Goal: Information Seeking & Learning: Learn about a topic

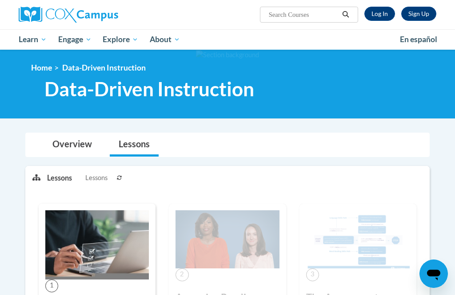
click at [385, 14] on link "Log In" at bounding box center [379, 14] width 31 height 14
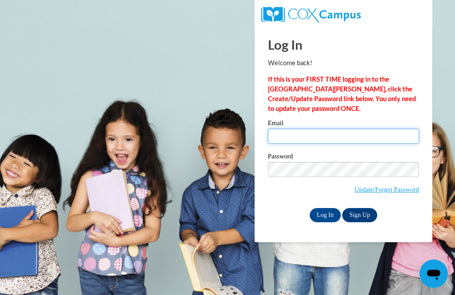
type input "npalmerdanny@yahoo.com"
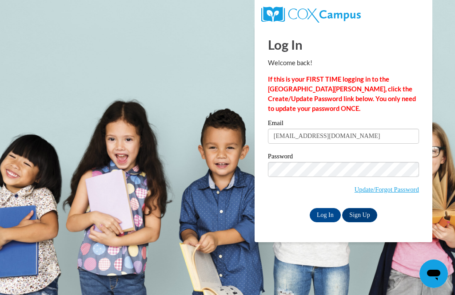
click at [325, 215] on input "Log In" at bounding box center [325, 215] width 31 height 14
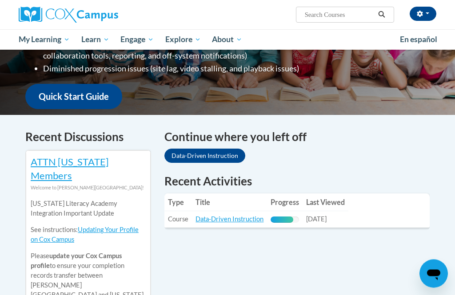
scroll to position [217, 0]
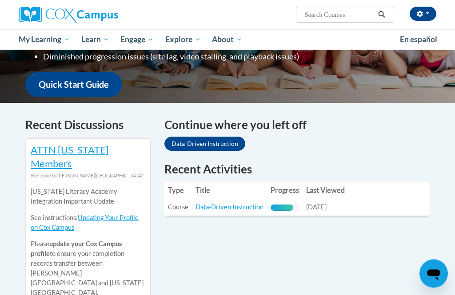
click at [239, 204] on link "Data-Driven Instruction" at bounding box center [229, 208] width 68 height 8
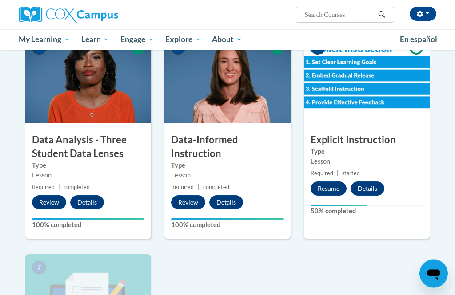
click at [328, 187] on button "Resume" at bounding box center [329, 189] width 36 height 14
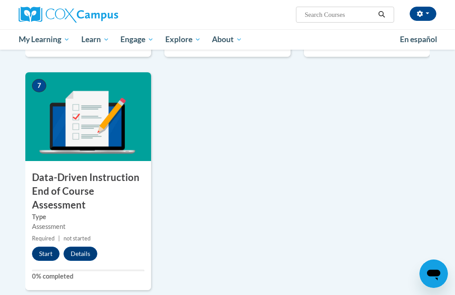
scroll to position [612, 0]
click at [37, 253] on button "Start" at bounding box center [46, 254] width 28 height 14
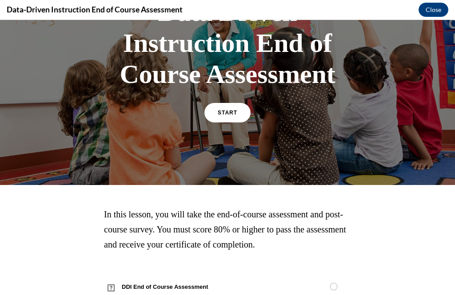
scroll to position [87, 0]
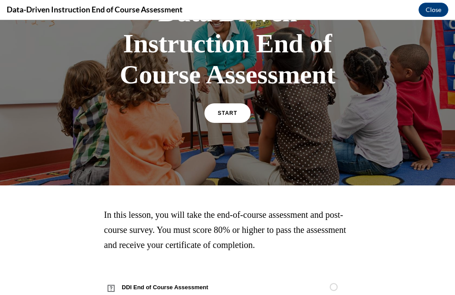
click at [234, 116] on span "START" at bounding box center [228, 113] width 20 height 6
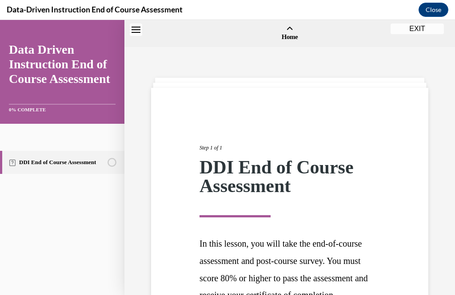
scroll to position [28, 0]
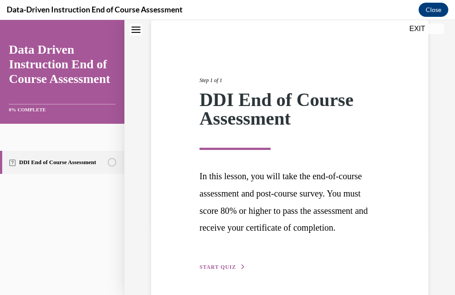
click at [219, 265] on span "START QUIZ" at bounding box center [217, 267] width 36 height 6
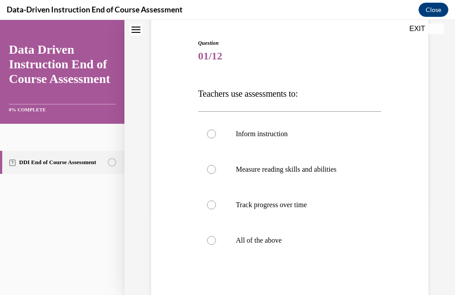
scroll to position [84, 0]
click at [219, 239] on label "All of the above" at bounding box center [289, 241] width 183 height 36
click at [216, 239] on input "All of the above" at bounding box center [211, 240] width 9 height 9
radio input "true"
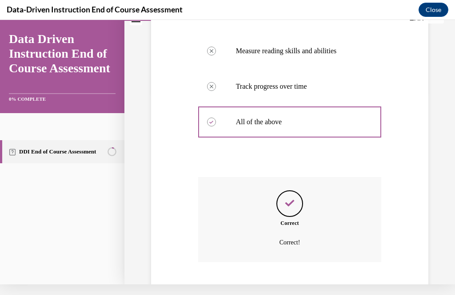
scroll to position [208, 0]
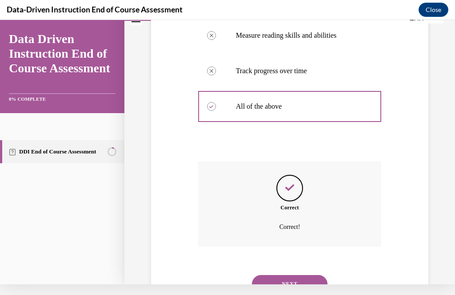
click at [307, 275] on button "NEXT" at bounding box center [290, 284] width 76 height 18
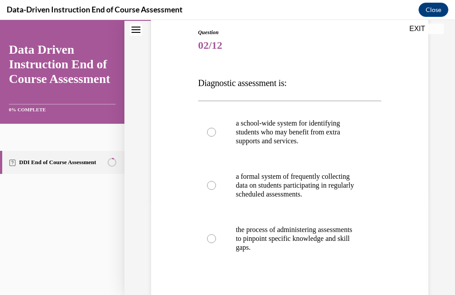
scroll to position [97, 0]
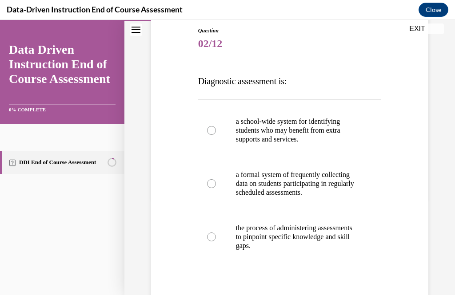
click at [271, 187] on p "a formal system of frequently collecting data on students participating in regu…" at bounding box center [298, 184] width 124 height 27
click at [216, 187] on input "a formal system of frequently collecting data on students participating in regu…" at bounding box center [211, 183] width 9 height 9
radio input "true"
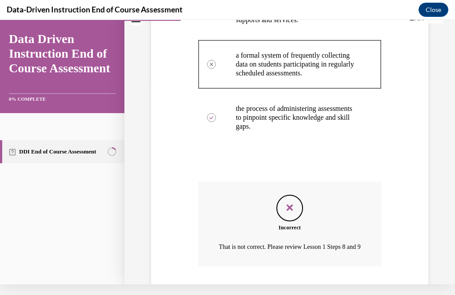
scroll to position [210, 0]
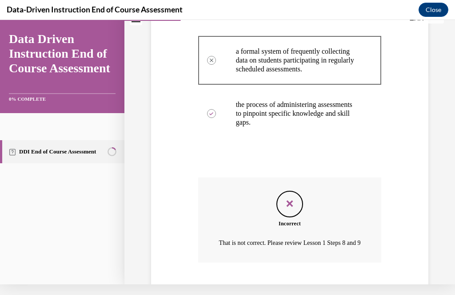
click at [300, 295] on button "NEXT" at bounding box center [290, 300] width 76 height 18
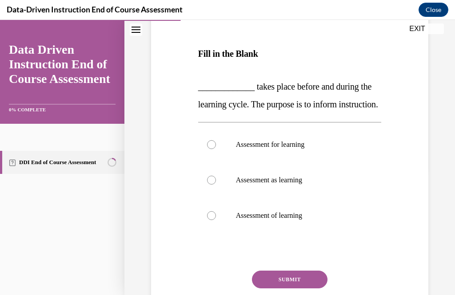
scroll to position [124, 0]
click at [299, 220] on p "Assessment of learning" at bounding box center [298, 215] width 124 height 9
click at [216, 220] on input "Assessment of learning" at bounding box center [211, 215] width 9 height 9
radio input "true"
click at [301, 289] on button "SUBMIT" at bounding box center [290, 280] width 76 height 18
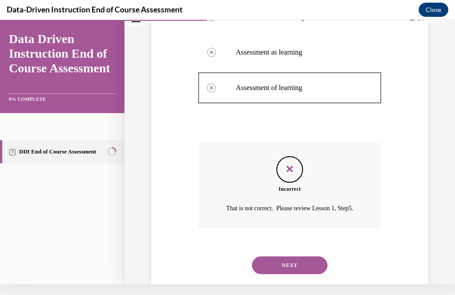
scroll to position [241, 0]
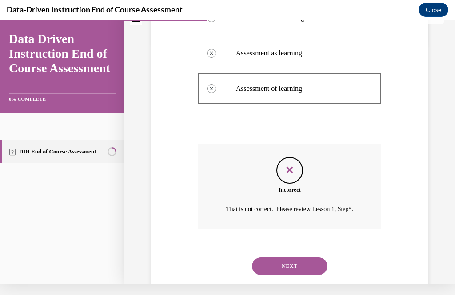
click at [293, 271] on button "NEXT" at bounding box center [290, 267] width 76 height 18
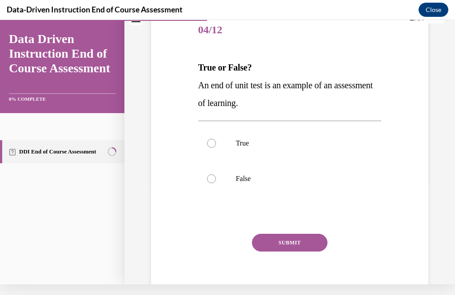
scroll to position [0, 0]
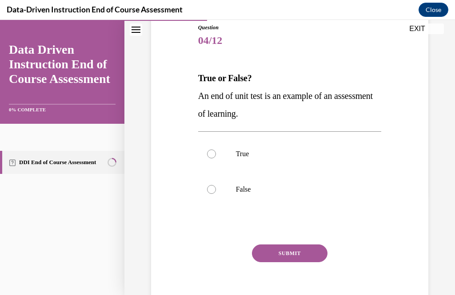
click at [236, 159] on label "True" at bounding box center [289, 154] width 183 height 36
click at [216, 159] on input "True" at bounding box center [211, 154] width 9 height 9
radio input "true"
click at [310, 251] on button "SUBMIT" at bounding box center [290, 254] width 76 height 18
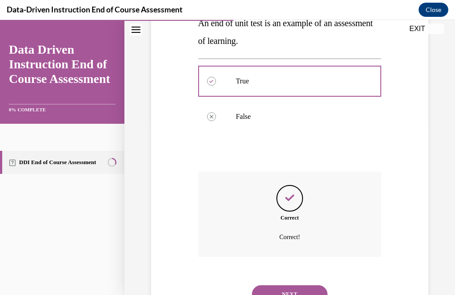
scroll to position [172, 0]
click at [295, 286] on button "NEXT" at bounding box center [290, 295] width 76 height 18
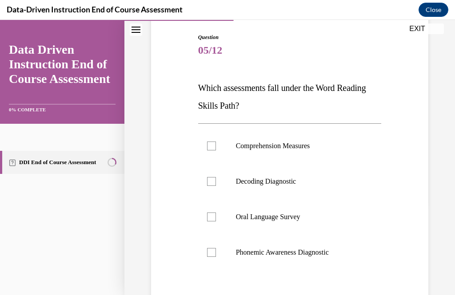
scroll to position [93, 0]
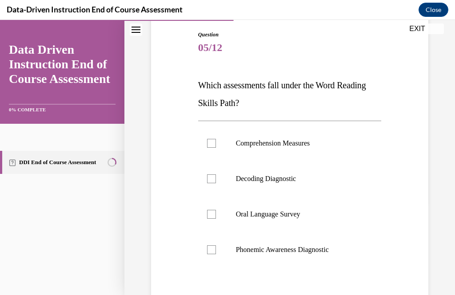
click at [287, 179] on p "Decoding Diagnostic" at bounding box center [298, 179] width 124 height 9
click at [216, 179] on input "Decoding Diagnostic" at bounding box center [211, 179] width 9 height 9
checkbox input "true"
click at [296, 249] on p "Phonemic Awareness Diagnostic" at bounding box center [298, 250] width 124 height 9
click at [216, 249] on input "Phonemic Awareness Diagnostic" at bounding box center [211, 250] width 9 height 9
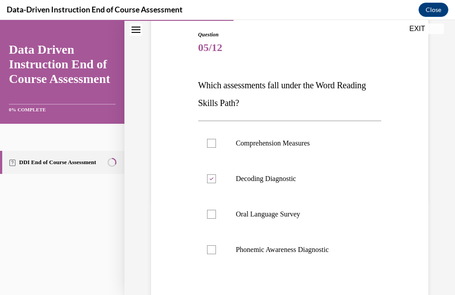
checkbox input "true"
click at [293, 213] on p "Oral Language Survey" at bounding box center [298, 214] width 124 height 9
click at [216, 213] on input "Oral Language Survey" at bounding box center [211, 214] width 9 height 9
checkbox input "true"
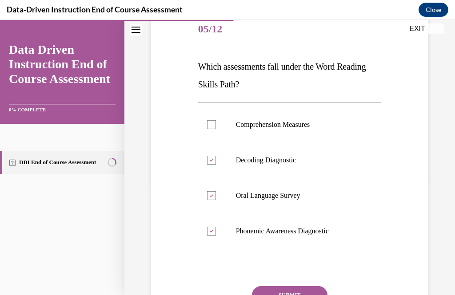
scroll to position [112, 0]
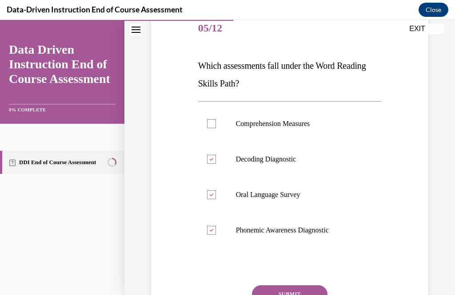
click at [303, 288] on button "SUBMIT" at bounding box center [290, 295] width 76 height 18
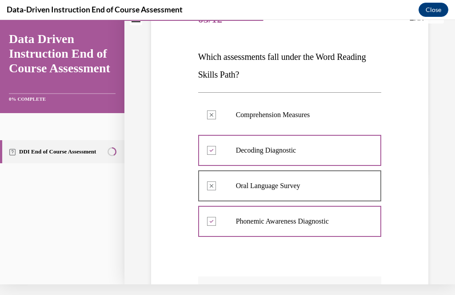
scroll to position [111, 0]
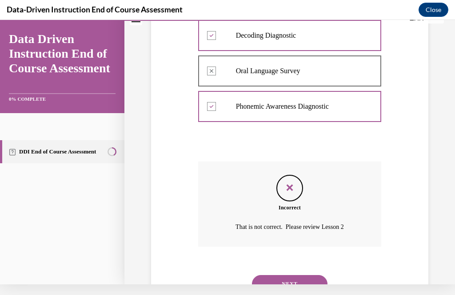
click at [300, 275] on button "NEXT" at bounding box center [290, 284] width 76 height 18
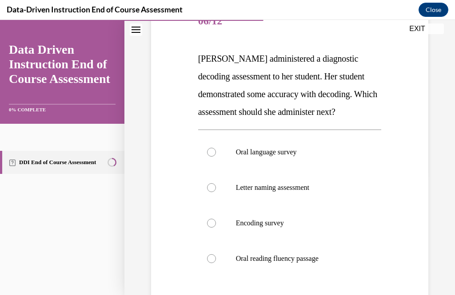
scroll to position [120, 0]
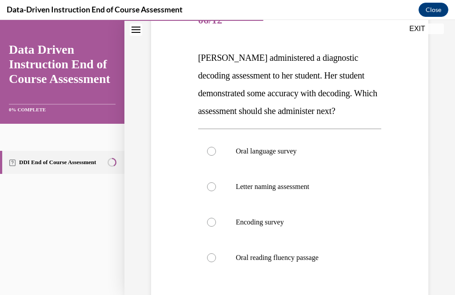
click at [281, 219] on p "Encoding survey" at bounding box center [298, 222] width 124 height 9
click at [216, 219] on input "Encoding survey" at bounding box center [211, 222] width 9 height 9
radio input "true"
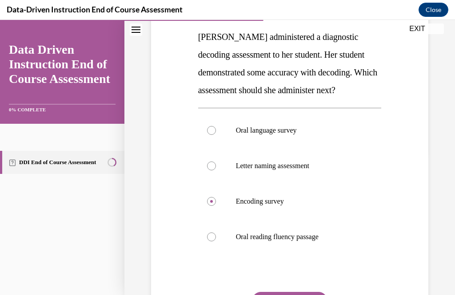
scroll to position [143, 0]
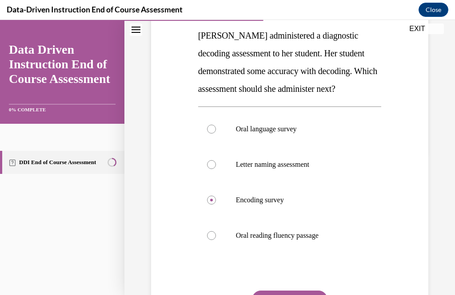
click at [307, 295] on button "SUBMIT" at bounding box center [290, 300] width 76 height 18
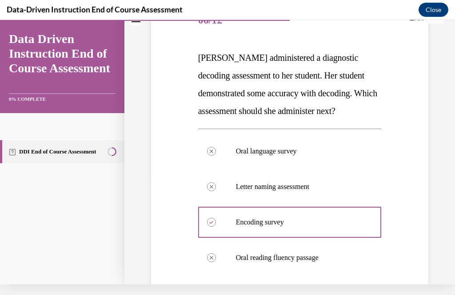
scroll to position [112, 0]
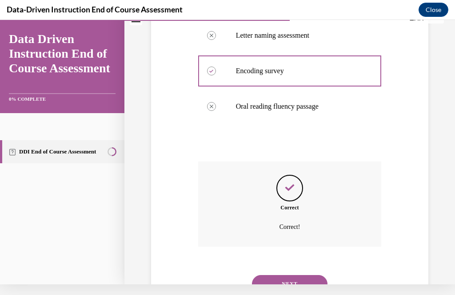
click at [300, 275] on button "NEXT" at bounding box center [290, 284] width 76 height 18
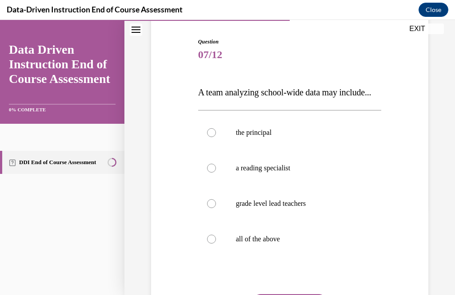
scroll to position [86, 0]
click at [271, 243] on p "all of the above" at bounding box center [298, 239] width 124 height 9
click at [216, 243] on input "all of the above" at bounding box center [211, 239] width 9 height 9
radio input "true"
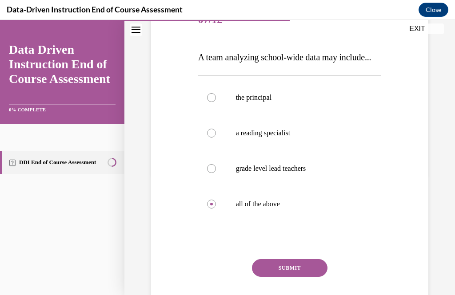
scroll to position [124, 0]
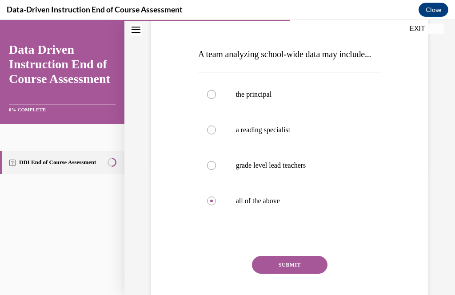
click at [300, 274] on button "SUBMIT" at bounding box center [290, 265] width 76 height 18
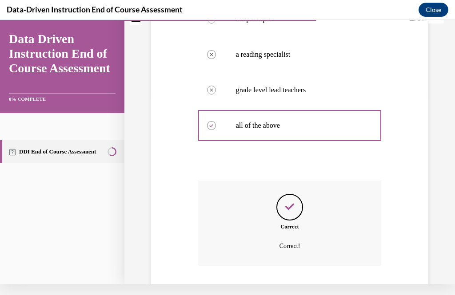
scroll to position [226, 0]
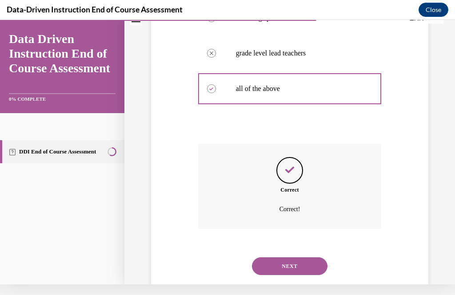
click at [302, 270] on button "NEXT" at bounding box center [290, 267] width 76 height 18
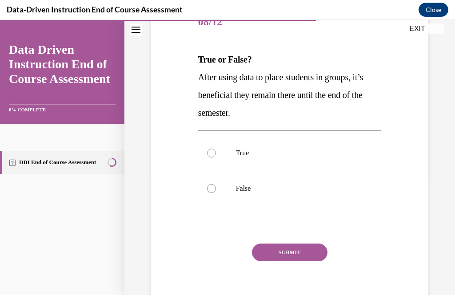
scroll to position [105, 0]
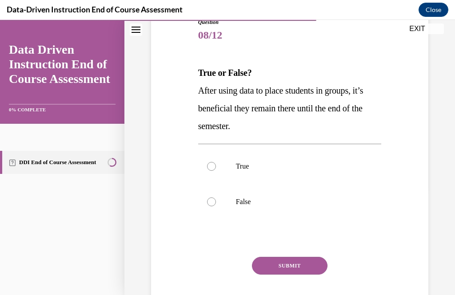
click at [248, 203] on p "False" at bounding box center [298, 202] width 124 height 9
click at [216, 203] on input "False" at bounding box center [211, 202] width 9 height 9
radio input "true"
click at [249, 171] on label "True" at bounding box center [289, 167] width 183 height 36
click at [216, 171] on input "True" at bounding box center [211, 166] width 9 height 9
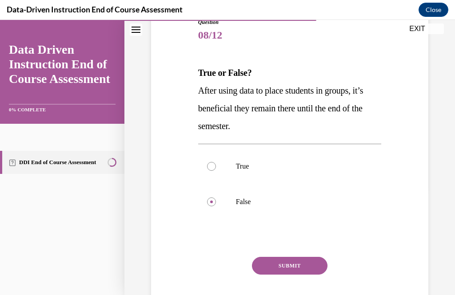
radio input "true"
click at [293, 269] on button "SUBMIT" at bounding box center [290, 266] width 76 height 18
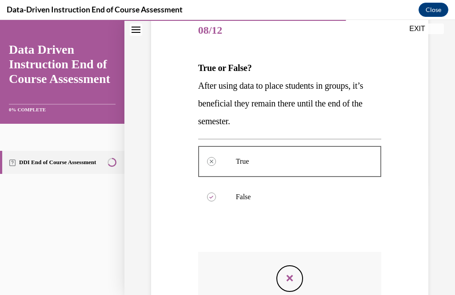
scroll to position [110, 0]
click at [292, 283] on icon "Feedback" at bounding box center [289, 278] width 13 height 13
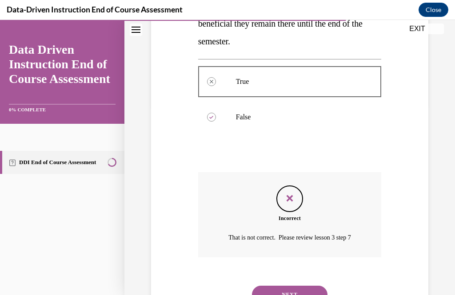
click at [307, 286] on button "NEXT" at bounding box center [290, 295] width 76 height 18
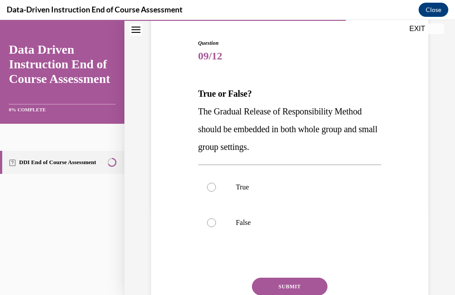
scroll to position [86, 0]
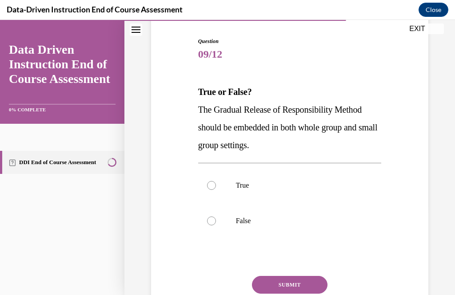
click at [328, 191] on label "True" at bounding box center [289, 186] width 183 height 36
click at [216, 190] on input "True" at bounding box center [211, 185] width 9 height 9
radio input "true"
click at [310, 283] on button "SUBMIT" at bounding box center [290, 285] width 76 height 18
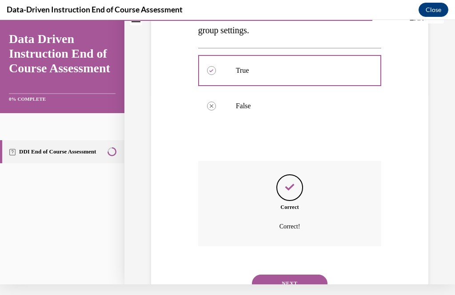
scroll to position [190, 0]
click at [298, 275] on button "NEXT" at bounding box center [290, 284] width 76 height 18
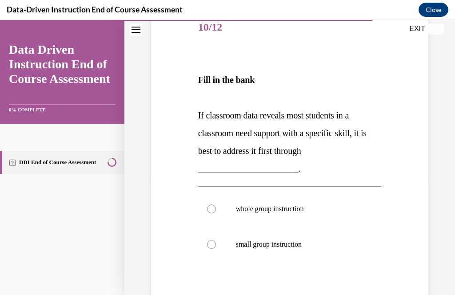
scroll to position [115, 0]
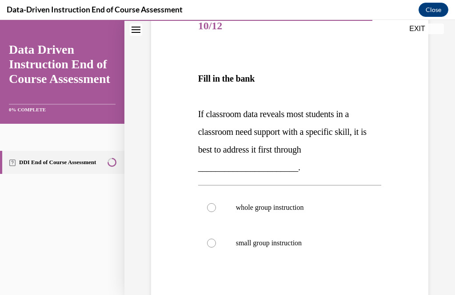
click at [307, 210] on p "whole group instruction" at bounding box center [298, 207] width 124 height 9
click at [216, 210] on input "whole group instruction" at bounding box center [211, 207] width 9 height 9
radio input "true"
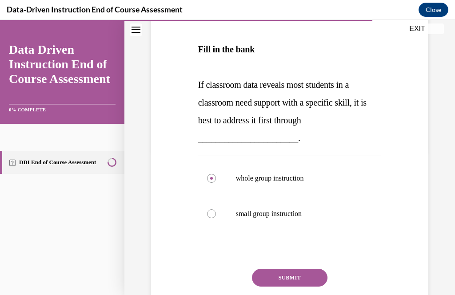
click at [310, 275] on button "SUBMIT" at bounding box center [290, 278] width 76 height 18
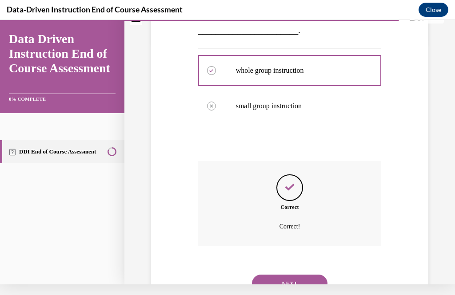
scroll to position [241, 0]
click at [303, 275] on button "NEXT" at bounding box center [290, 284] width 76 height 18
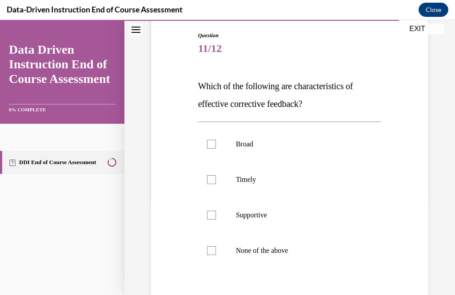
scroll to position [93, 0]
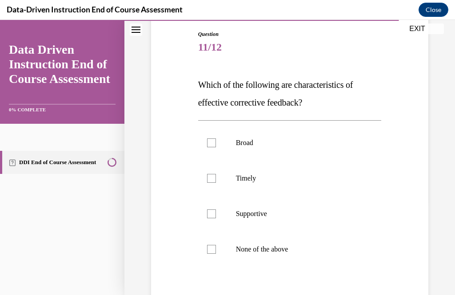
click at [227, 216] on label "Supportive" at bounding box center [289, 214] width 183 height 36
click at [216, 216] on input "Supportive" at bounding box center [211, 214] width 9 height 9
checkbox input "true"
click at [247, 177] on p "Timely" at bounding box center [298, 178] width 124 height 9
click at [216, 177] on input "Timely" at bounding box center [211, 178] width 9 height 9
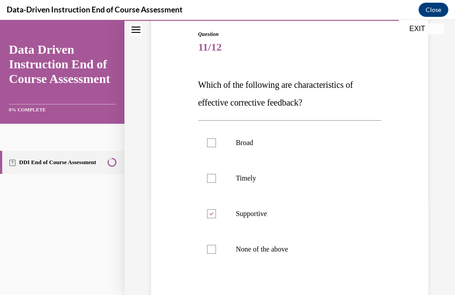
checkbox input "true"
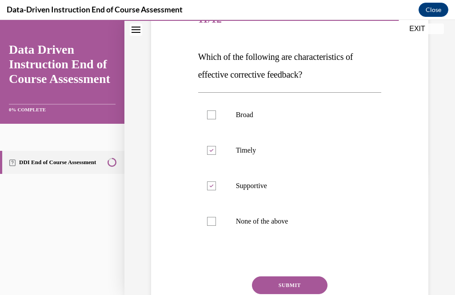
scroll to position [124, 0]
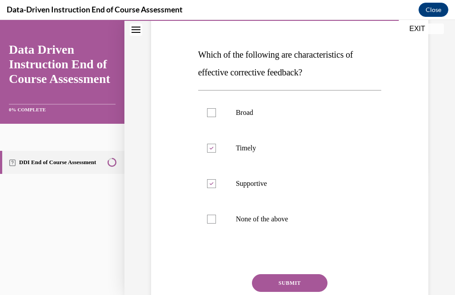
click at [307, 279] on button "SUBMIT" at bounding box center [290, 284] width 76 height 18
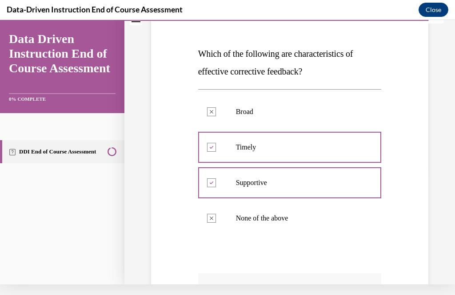
scroll to position [114, 0]
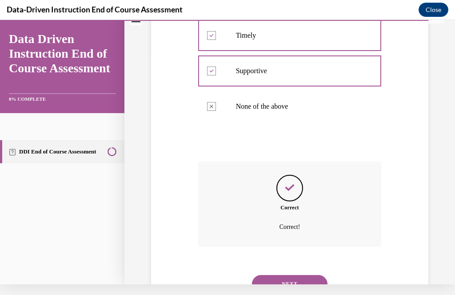
click at [298, 275] on button "NEXT" at bounding box center [290, 284] width 76 height 18
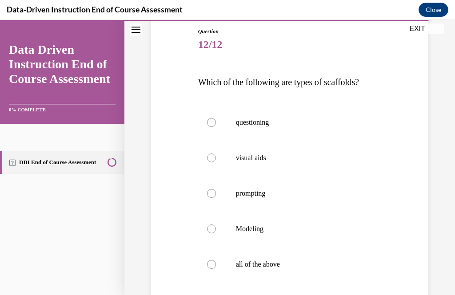
scroll to position [99, 0]
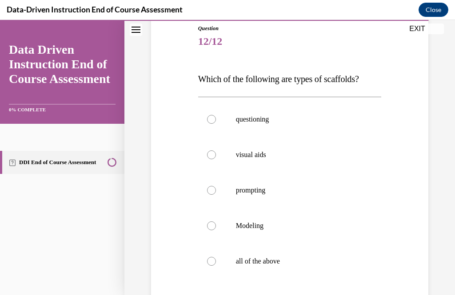
click at [215, 264] on div at bounding box center [211, 261] width 9 height 9
click at [215, 264] on input "all of the above" at bounding box center [211, 261] width 9 height 9
radio input "true"
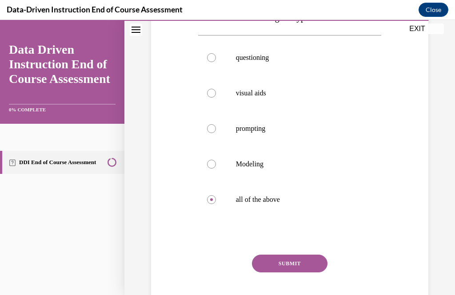
click at [306, 264] on button "SUBMIT" at bounding box center [290, 264] width 76 height 18
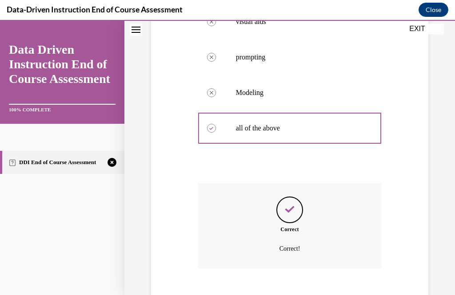
scroll to position [243, 0]
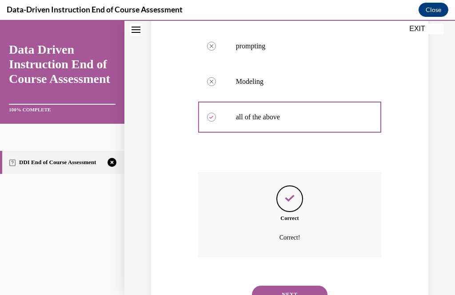
click at [307, 286] on button "NEXT" at bounding box center [290, 295] width 76 height 18
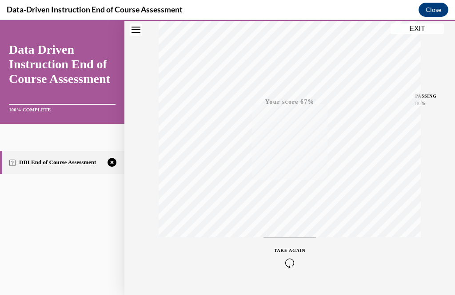
scroll to position [155, 0]
click at [290, 262] on icon "button" at bounding box center [290, 267] width 32 height 10
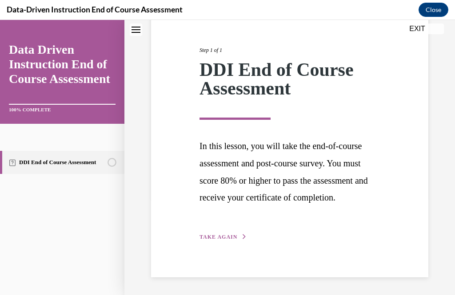
scroll to position [68, 0]
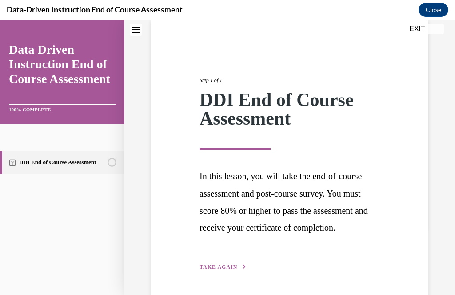
click at [224, 269] on button "TAKE AGAIN" at bounding box center [223, 267] width 48 height 8
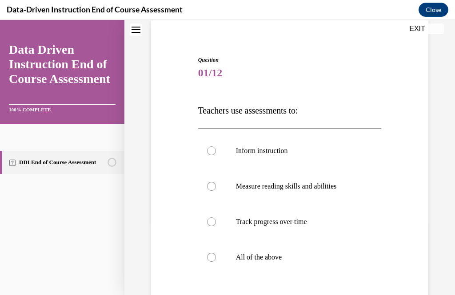
scroll to position [61, 0]
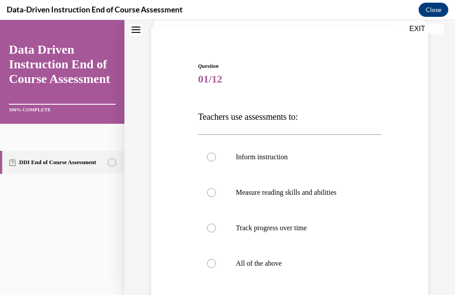
click at [275, 274] on label "All of the above" at bounding box center [289, 264] width 183 height 36
click at [216, 268] on input "All of the above" at bounding box center [211, 263] width 9 height 9
radio input "true"
click at [329, 205] on label "Measure reading skills and abilities" at bounding box center [289, 193] width 183 height 36
click at [216, 197] on input "Measure reading skills and abilities" at bounding box center [211, 192] width 9 height 9
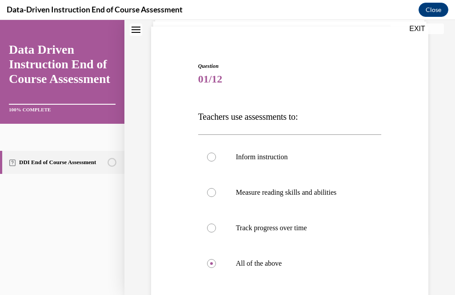
radio input "true"
click at [279, 272] on label "All of the above" at bounding box center [289, 264] width 183 height 36
click at [216, 268] on input "All of the above" at bounding box center [211, 263] width 9 height 9
radio input "true"
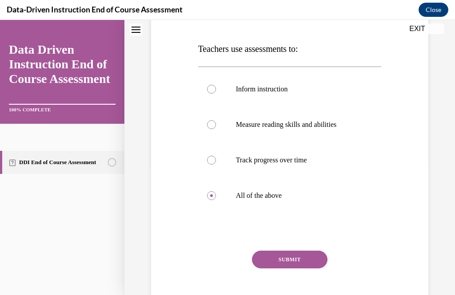
scroll to position [132, 0]
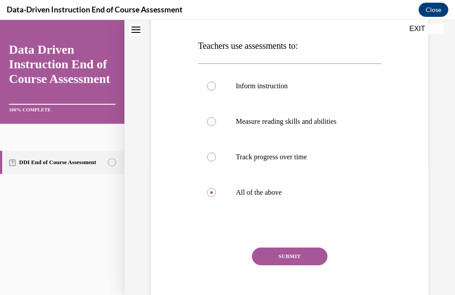
click at [307, 261] on button "SUBMIT" at bounding box center [290, 257] width 76 height 18
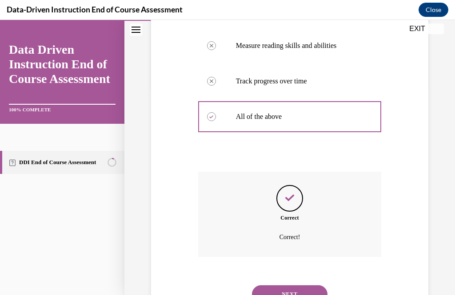
scroll to position [208, 0]
click at [300, 286] on button "NEXT" at bounding box center [290, 295] width 76 height 18
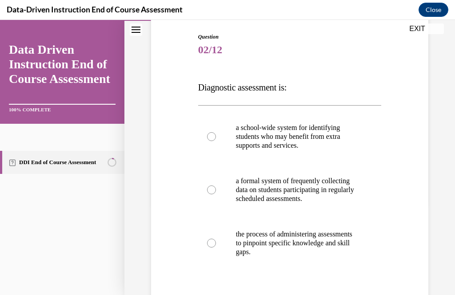
scroll to position [92, 0]
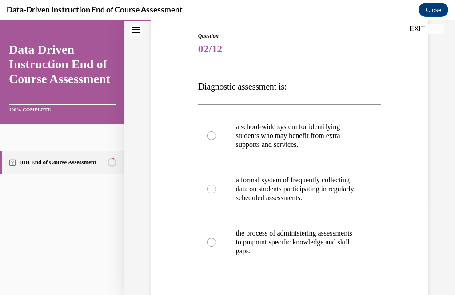
click at [274, 247] on p "the process of administering assessments to pinpoint specific knowledge and ski…" at bounding box center [298, 242] width 124 height 27
click at [216, 247] on input "the process of administering assessments to pinpoint specific knowledge and ski…" at bounding box center [211, 242] width 9 height 9
radio input "true"
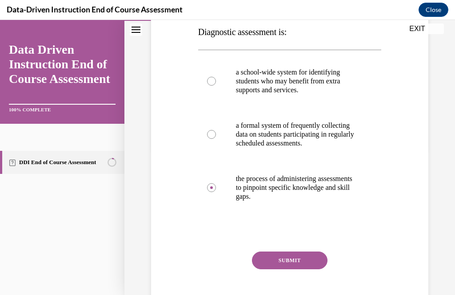
click at [305, 258] on button "SUBMIT" at bounding box center [290, 261] width 76 height 18
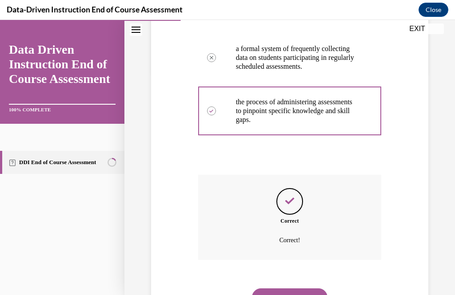
scroll to position [226, 0]
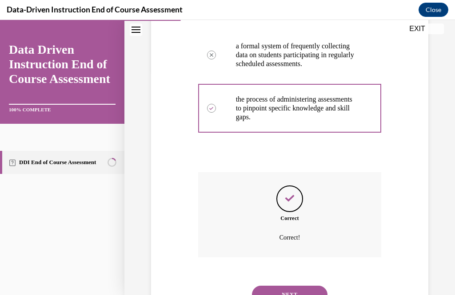
click at [301, 286] on button "NEXT" at bounding box center [290, 295] width 76 height 18
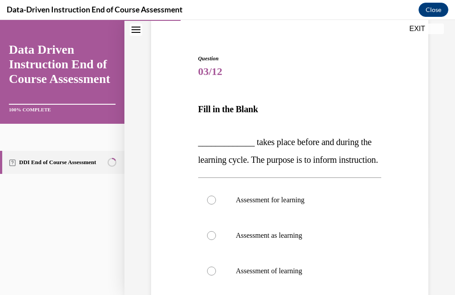
scroll to position [73, 0]
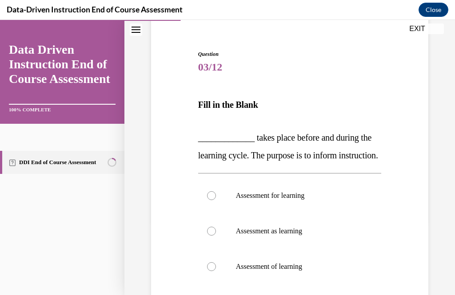
click at [303, 214] on label "Assessment for learning" at bounding box center [289, 196] width 183 height 36
click at [216, 200] on input "Assessment for learning" at bounding box center [211, 195] width 9 height 9
radio input "true"
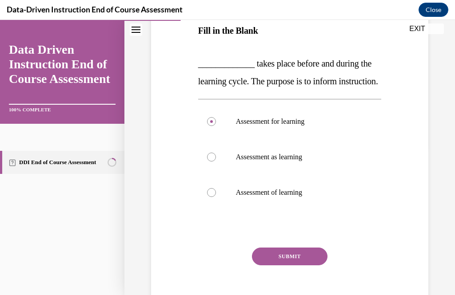
scroll to position [150, 0]
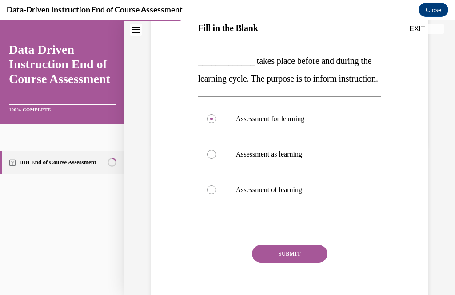
click at [301, 263] on button "SUBMIT" at bounding box center [290, 254] width 76 height 18
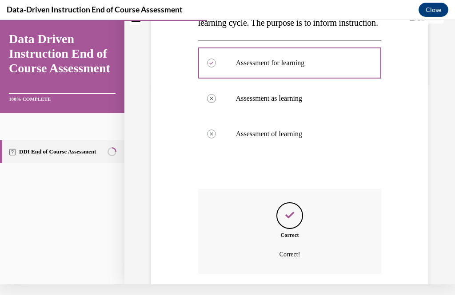
scroll to position [241, 0]
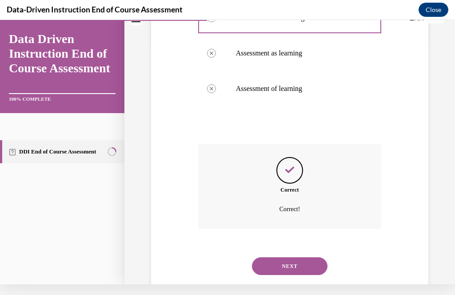
click at [296, 267] on button "NEXT" at bounding box center [290, 267] width 76 height 18
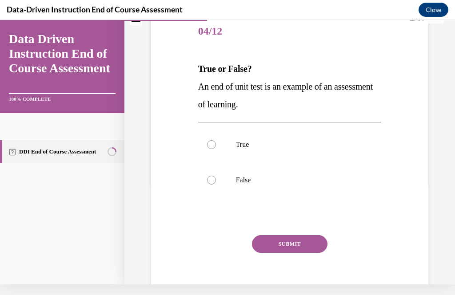
scroll to position [0, 0]
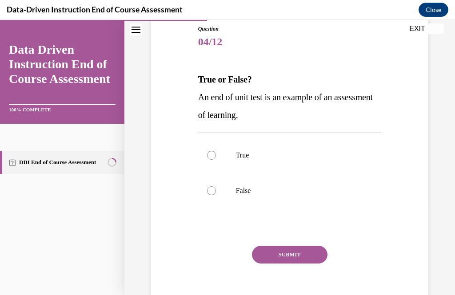
click at [247, 151] on p "True" at bounding box center [298, 155] width 124 height 9
click at [216, 151] on input "True" at bounding box center [211, 155] width 9 height 9
radio input "true"
click at [308, 251] on button "SUBMIT" at bounding box center [290, 255] width 76 height 18
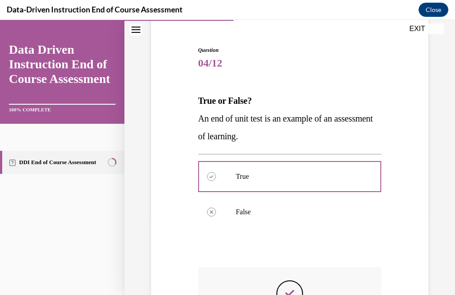
scroll to position [172, 0]
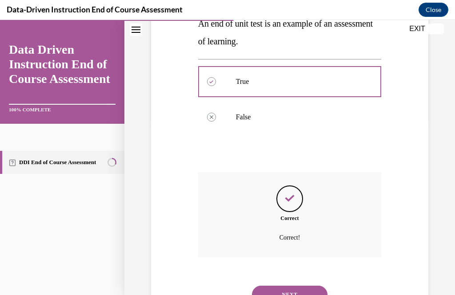
click at [304, 286] on button "NEXT" at bounding box center [290, 295] width 76 height 18
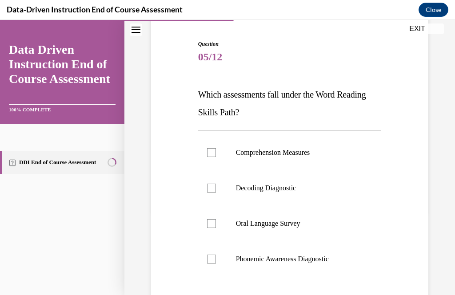
scroll to position [85, 0]
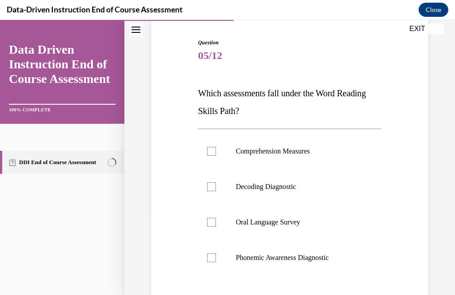
click at [306, 192] on label "Decoding Diagnostic" at bounding box center [289, 187] width 183 height 36
click at [216, 191] on input "Decoding Diagnostic" at bounding box center [211, 187] width 9 height 9
checkbox input "true"
click at [304, 261] on p "Phonemic Awareness Diagnostic" at bounding box center [298, 258] width 124 height 9
click at [216, 261] on input "Phonemic Awareness Diagnostic" at bounding box center [211, 258] width 9 height 9
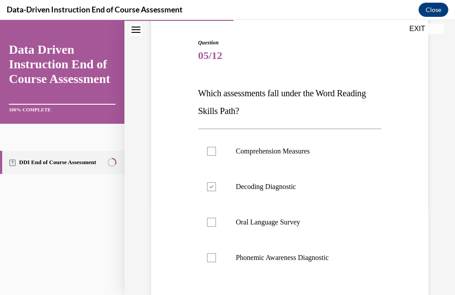
checkbox input "true"
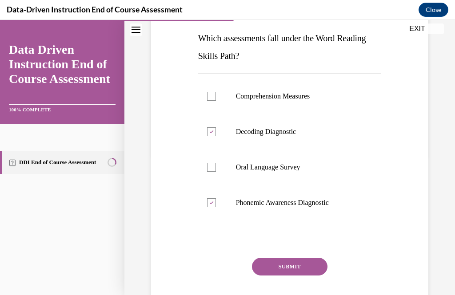
scroll to position [143, 0]
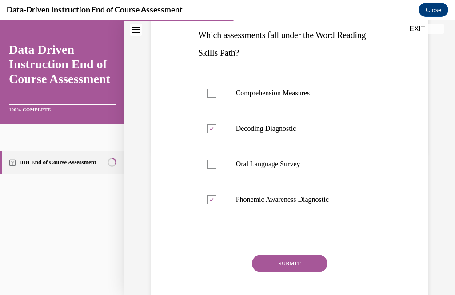
click at [295, 261] on button "SUBMIT" at bounding box center [290, 264] width 76 height 18
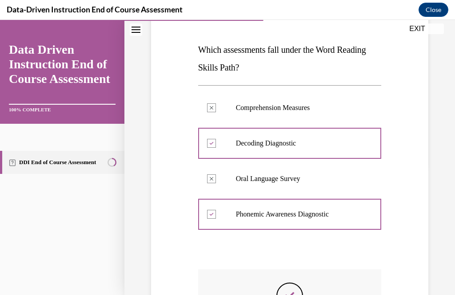
scroll to position [226, 0]
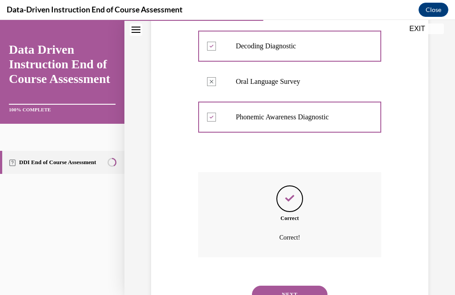
click at [302, 286] on button "NEXT" at bounding box center [290, 295] width 76 height 18
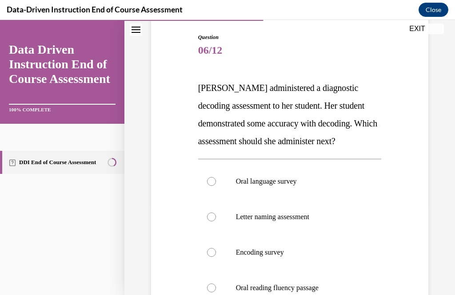
scroll to position [92, 0]
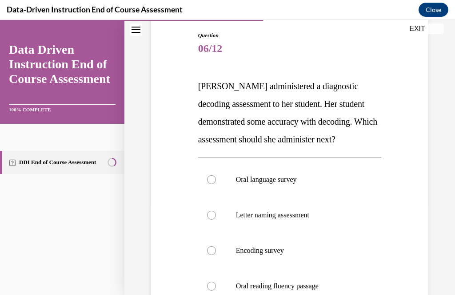
click at [275, 255] on p "Encoding survey" at bounding box center [298, 251] width 124 height 9
click at [216, 255] on input "Encoding survey" at bounding box center [211, 251] width 9 height 9
radio input "true"
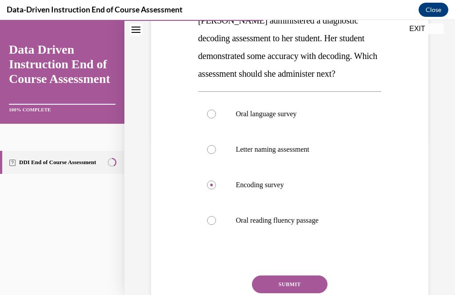
scroll to position [161, 0]
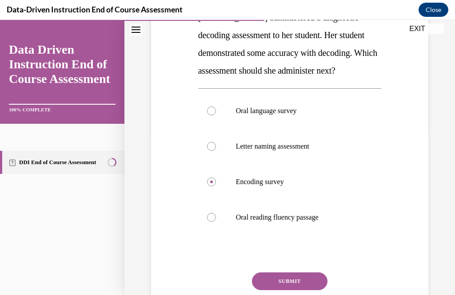
click at [303, 282] on button "SUBMIT" at bounding box center [290, 282] width 76 height 18
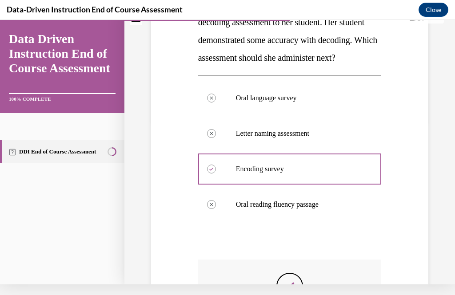
scroll to position [261, 0]
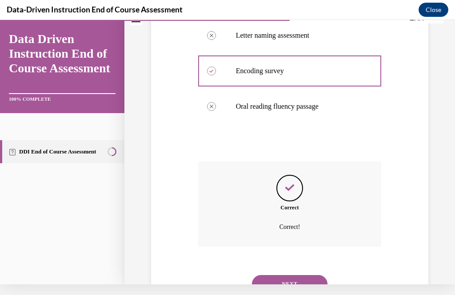
click at [301, 275] on button "NEXT" at bounding box center [290, 284] width 76 height 18
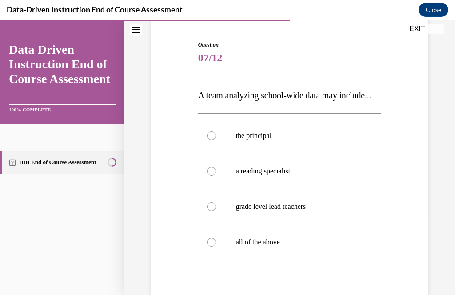
scroll to position [83, 0]
click at [268, 247] on p "all of the above" at bounding box center [298, 242] width 124 height 9
click at [216, 247] on input "all of the above" at bounding box center [211, 242] width 9 height 9
radio input "true"
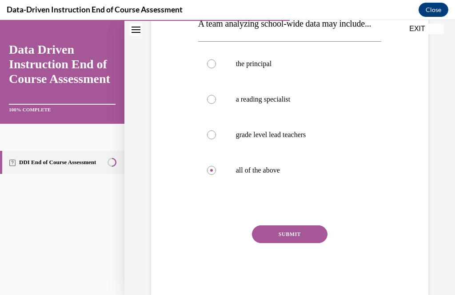
scroll to position [154, 0]
click at [298, 244] on button "SUBMIT" at bounding box center [290, 235] width 76 height 18
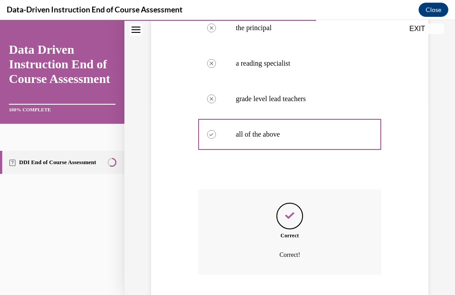
scroll to position [226, 0]
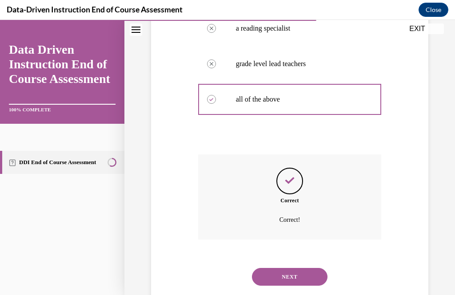
click at [295, 285] on button "NEXT" at bounding box center [290, 277] width 76 height 18
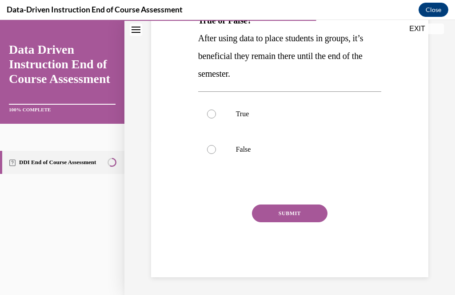
scroll to position [104, 0]
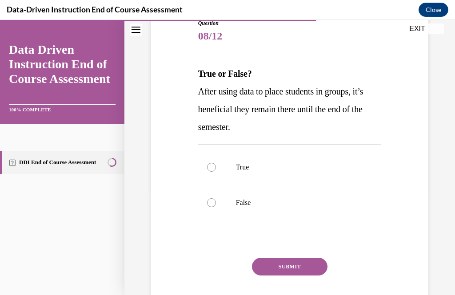
click at [260, 216] on label "False" at bounding box center [289, 203] width 183 height 36
click at [216, 207] on input "False" at bounding box center [211, 203] width 9 height 9
radio input "true"
click at [313, 264] on button "SUBMIT" at bounding box center [290, 267] width 76 height 18
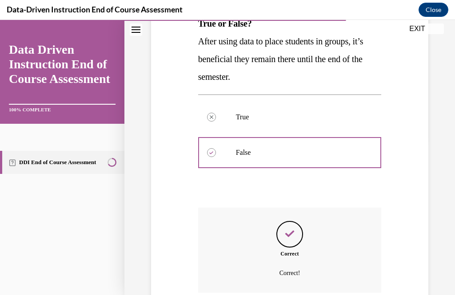
scroll to position [190, 0]
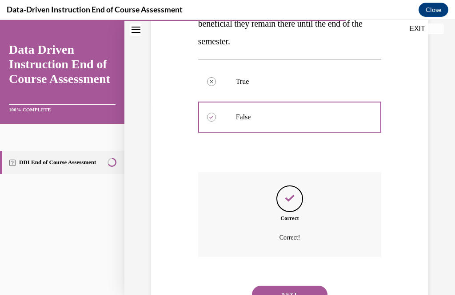
click at [307, 286] on button "NEXT" at bounding box center [290, 295] width 76 height 18
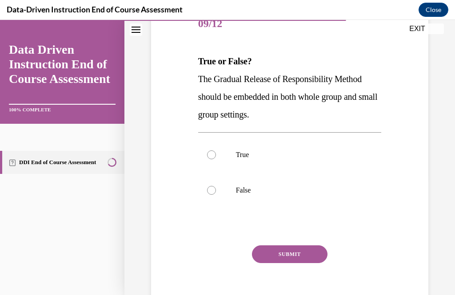
scroll to position [98, 0]
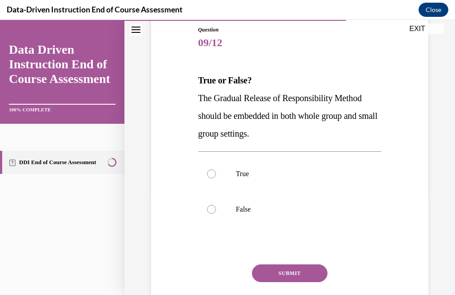
click at [297, 176] on p "True" at bounding box center [298, 174] width 124 height 9
click at [216, 176] on input "True" at bounding box center [211, 174] width 9 height 9
radio input "true"
click at [310, 271] on button "SUBMIT" at bounding box center [290, 274] width 76 height 18
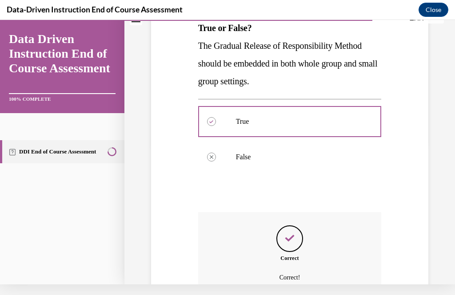
scroll to position [190, 0]
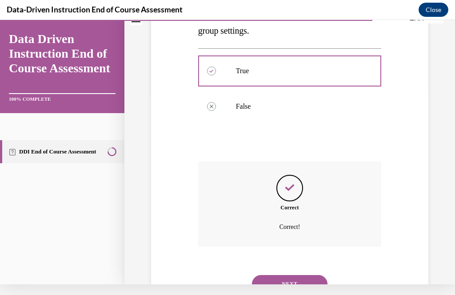
click at [305, 275] on button "NEXT" at bounding box center [290, 284] width 76 height 18
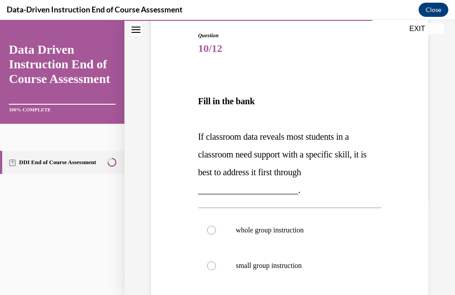
scroll to position [98, 0]
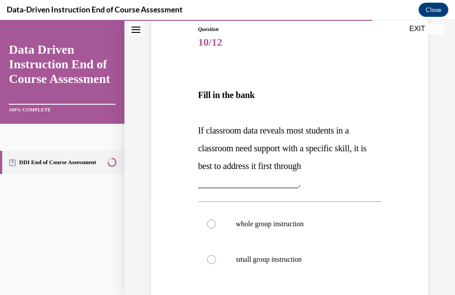
click at [296, 223] on p "whole group instruction" at bounding box center [298, 224] width 124 height 9
click at [216, 223] on input "whole group instruction" at bounding box center [211, 224] width 9 height 9
radio input "true"
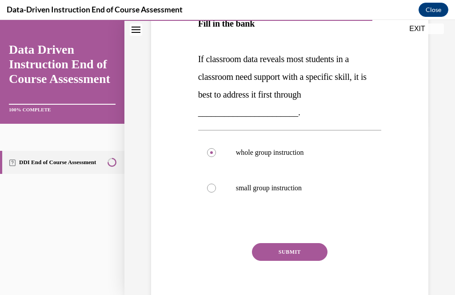
scroll to position [169, 0]
click at [305, 249] on button "SUBMIT" at bounding box center [290, 253] width 76 height 18
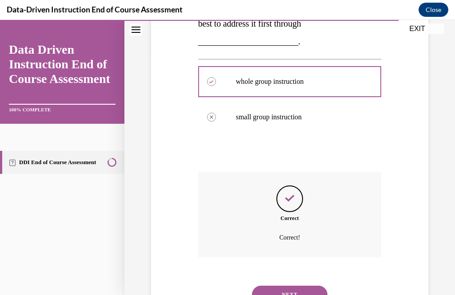
scroll to position [241, 0]
click at [306, 286] on button "NEXT" at bounding box center [290, 295] width 76 height 18
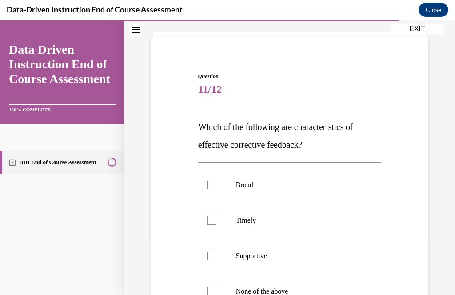
scroll to position [52, 0]
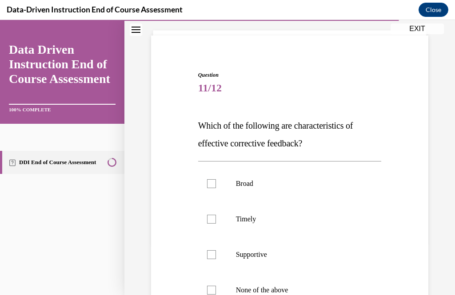
click at [327, 210] on label "Timely" at bounding box center [289, 220] width 183 height 36
click at [216, 215] on input "Timely" at bounding box center [211, 219] width 9 height 9
checkbox input "true"
click at [311, 253] on p "Supportive" at bounding box center [298, 255] width 124 height 9
click at [216, 253] on input "Supportive" at bounding box center [211, 255] width 9 height 9
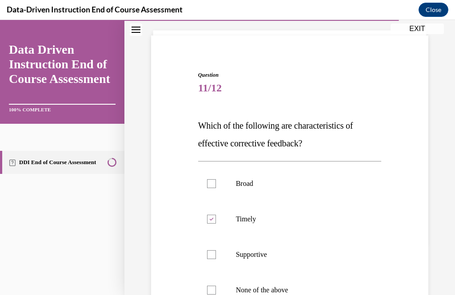
checkbox input "true"
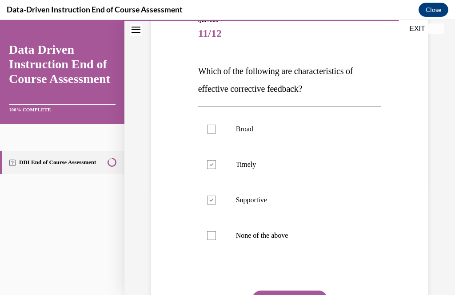
scroll to position [109, 0]
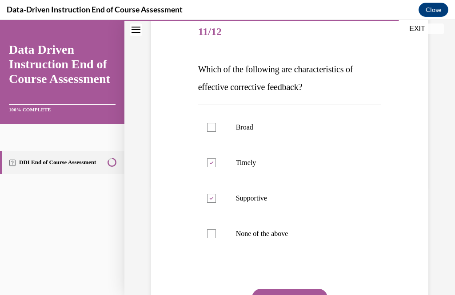
click at [304, 295] on button "SUBMIT" at bounding box center [290, 298] width 76 height 18
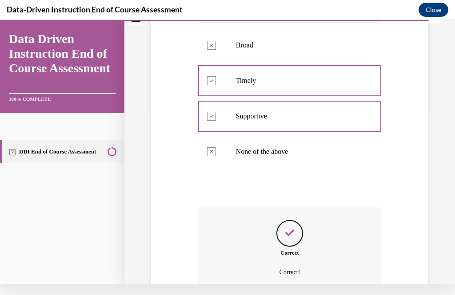
scroll to position [226, 0]
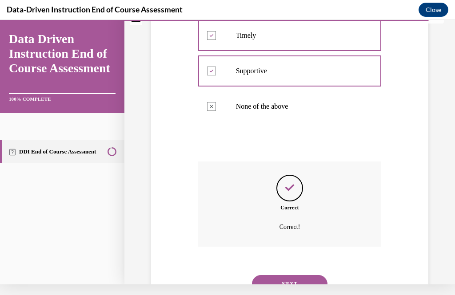
click at [306, 275] on button "NEXT" at bounding box center [290, 284] width 76 height 18
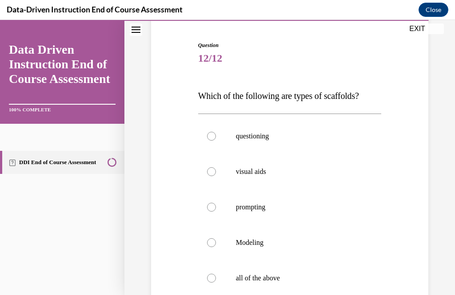
scroll to position [85, 0]
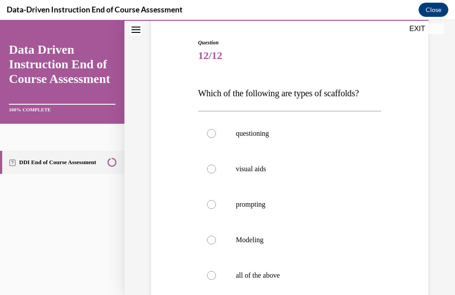
click at [283, 278] on p "all of the above" at bounding box center [298, 275] width 124 height 9
click at [216, 278] on input "all of the above" at bounding box center [211, 275] width 9 height 9
radio input "true"
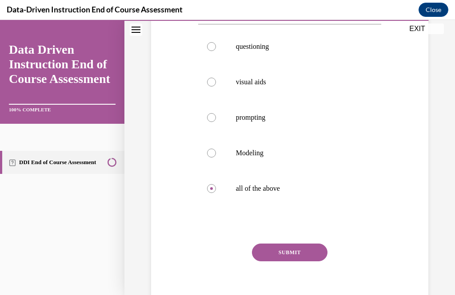
click at [297, 252] on button "SUBMIT" at bounding box center [290, 253] width 76 height 18
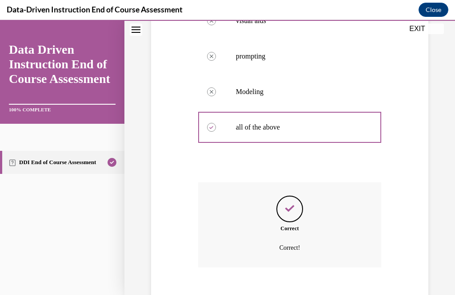
scroll to position [243, 0]
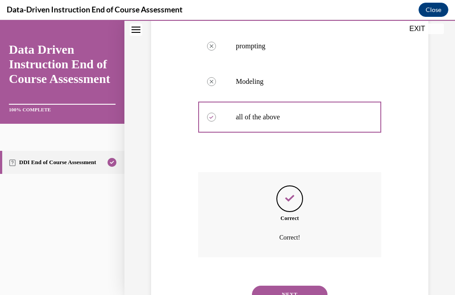
click at [294, 286] on button "NEXT" at bounding box center [290, 295] width 76 height 18
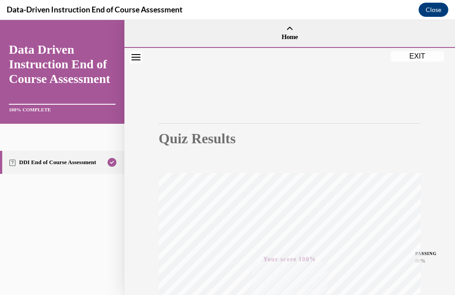
scroll to position [0, 0]
click at [420, 52] on button "EXIT" at bounding box center [417, 56] width 53 height 11
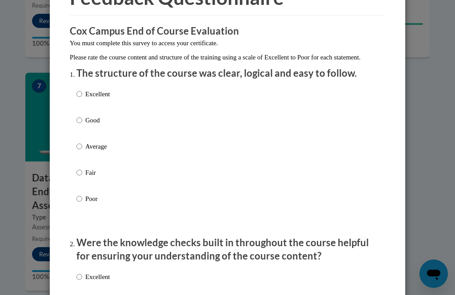
scroll to position [60, 0]
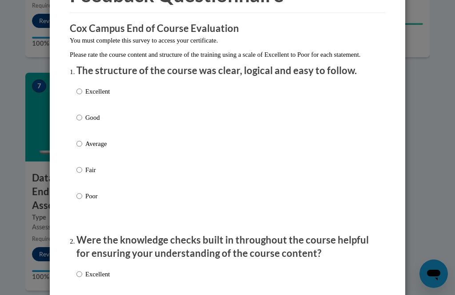
click at [109, 143] on p "Average" at bounding box center [97, 144] width 24 height 10
click at [82, 143] on input "Average" at bounding box center [79, 144] width 6 height 10
radio input "true"
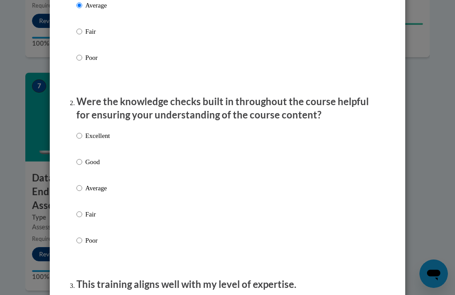
scroll to position [199, 0]
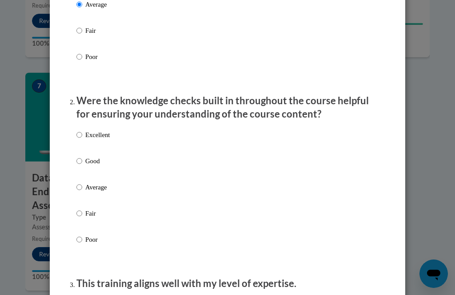
click at [100, 183] on p "Average" at bounding box center [97, 188] width 24 height 10
click at [82, 183] on input "Average" at bounding box center [79, 188] width 6 height 10
radio input "true"
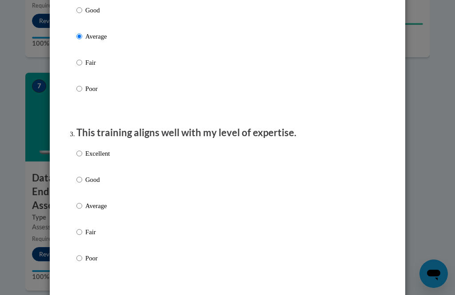
scroll to position [351, 0]
click at [97, 202] on p "Average" at bounding box center [97, 206] width 24 height 10
click at [82, 202] on input "Average" at bounding box center [79, 206] width 6 height 10
radio input "true"
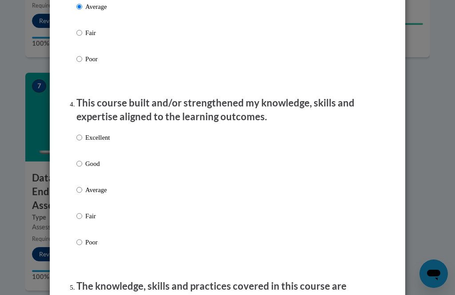
scroll to position [554, 0]
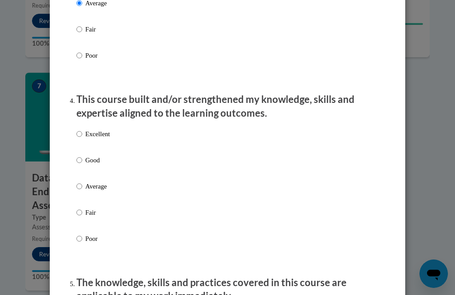
click at [92, 187] on p "Average" at bounding box center [97, 187] width 24 height 10
click at [82, 187] on input "Average" at bounding box center [79, 187] width 6 height 10
radio input "true"
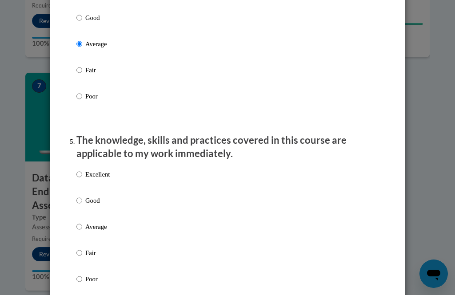
scroll to position [698, 0]
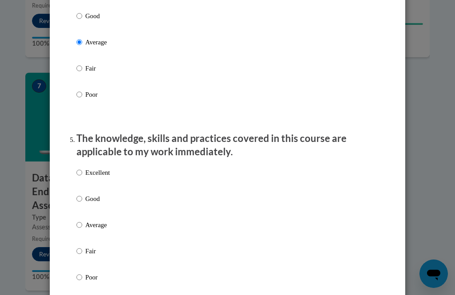
click at [98, 220] on p "Average" at bounding box center [97, 225] width 24 height 10
click at [82, 220] on input "Average" at bounding box center [79, 225] width 6 height 10
radio input "true"
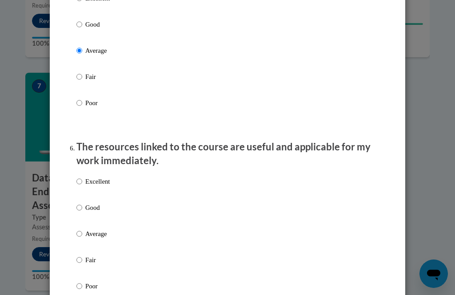
scroll to position [877, 0]
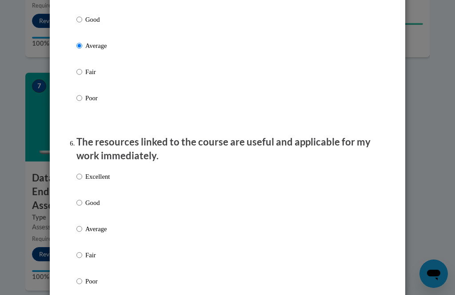
click at [98, 225] on p "Average" at bounding box center [97, 229] width 24 height 10
click at [82, 225] on input "Average" at bounding box center [79, 229] width 6 height 10
radio input "true"
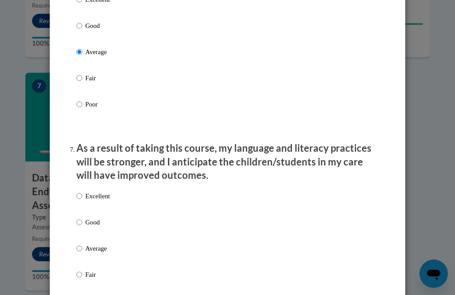
scroll to position [1055, 0]
click at [99, 244] on p "Average" at bounding box center [97, 249] width 24 height 10
click at [82, 244] on input "Average" at bounding box center [79, 249] width 6 height 10
radio input "true"
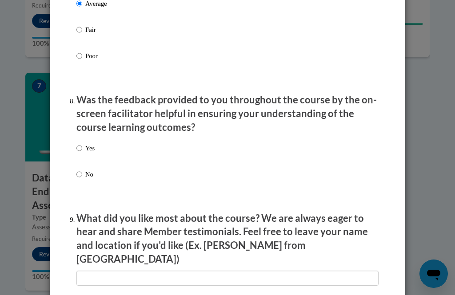
scroll to position [1299, 0]
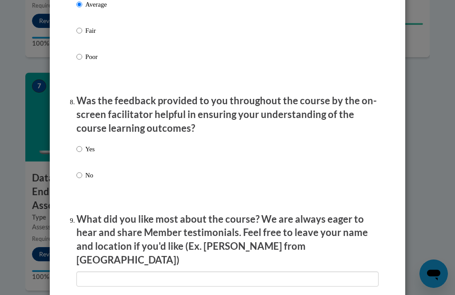
click at [92, 144] on p "Yes" at bounding box center [89, 149] width 9 height 10
click at [82, 144] on input "Yes" at bounding box center [79, 149] width 6 height 10
radio input "true"
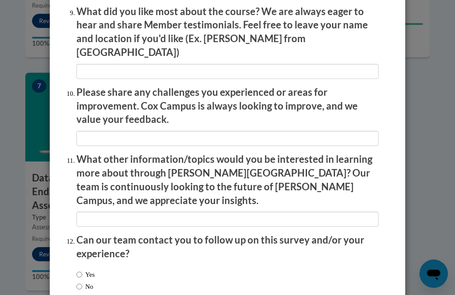
scroll to position [1507, 0]
click at [79, 283] on input "No" at bounding box center [79, 288] width 6 height 10
radio input "true"
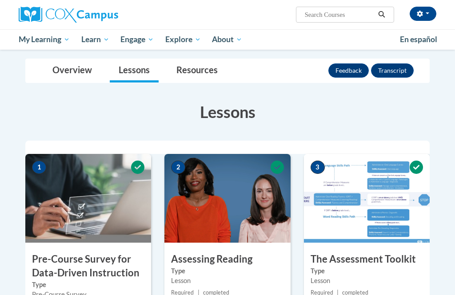
scroll to position [0, 0]
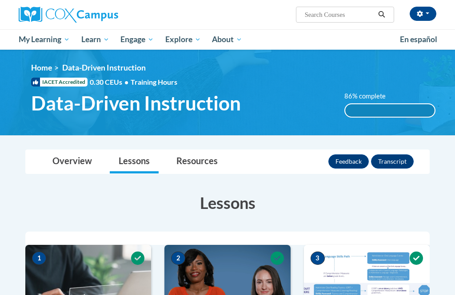
click at [201, 160] on link "Resources" at bounding box center [196, 162] width 59 height 24
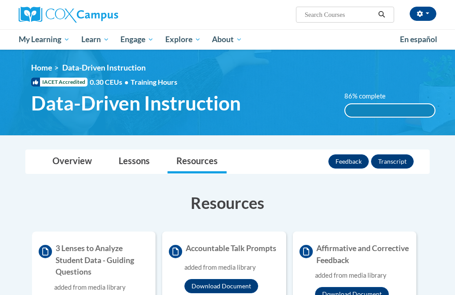
click at [396, 157] on button "Transcript" at bounding box center [392, 162] width 43 height 14
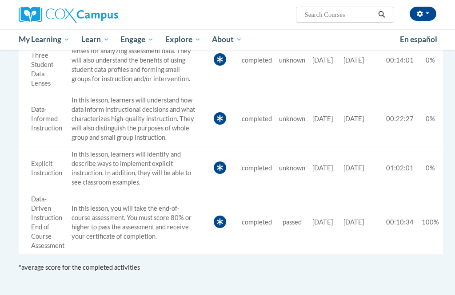
scroll to position [483, 0]
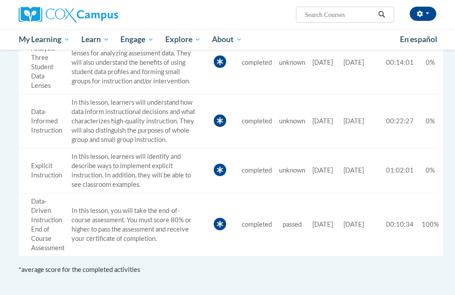
click at [335, 203] on td "Date Started 10/14/2025" at bounding box center [324, 225] width 31 height 63
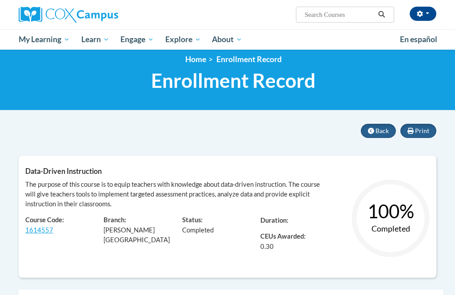
scroll to position [8, 0]
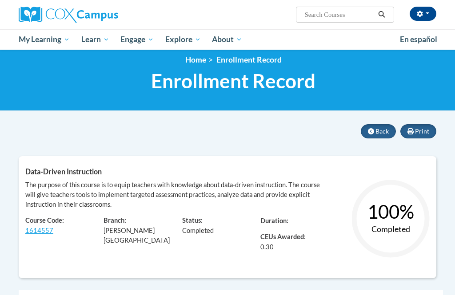
click at [377, 130] on span "Back" at bounding box center [381, 132] width 13 height 8
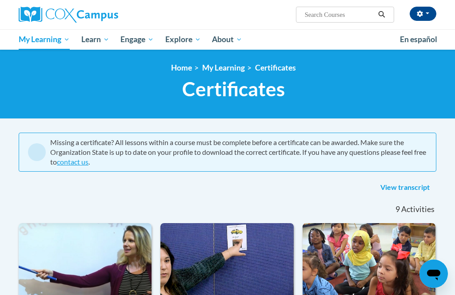
click at [405, 182] on link "View transcript" at bounding box center [405, 188] width 63 height 14
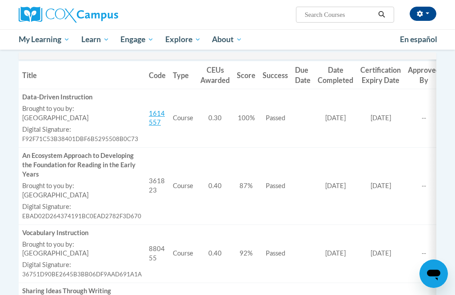
scroll to position [279, 0]
click at [378, 118] on span "10/14/2026" at bounding box center [381, 119] width 20 height 8
click at [156, 123] on link "1614557" at bounding box center [157, 118] width 16 height 17
click at [151, 116] on link "1614557" at bounding box center [157, 118] width 16 height 17
click at [151, 117] on link "1614557" at bounding box center [157, 118] width 16 height 17
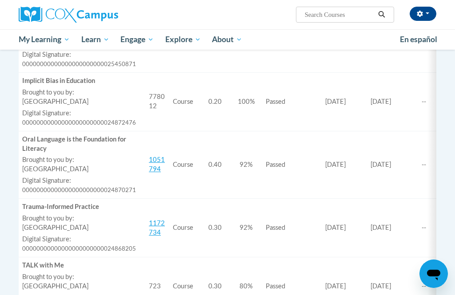
scroll to position [617, 0]
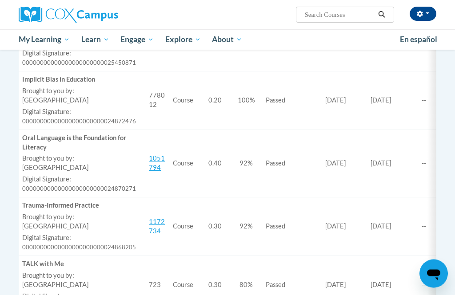
click at [102, 134] on div "Oral Language is the Foundation for Literacy" at bounding box center [82, 143] width 120 height 19
click at [64, 175] on label "Digital Signature:" at bounding box center [82, 179] width 120 height 9
click at [158, 155] on link "1051794" at bounding box center [157, 163] width 16 height 17
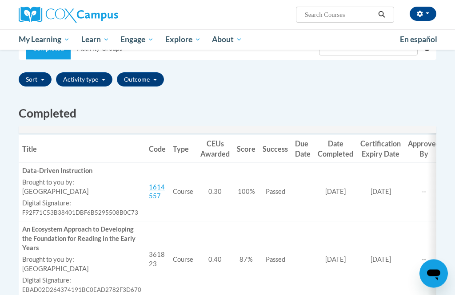
scroll to position [207, 0]
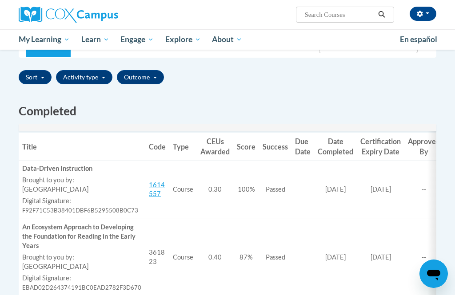
click at [371, 254] on span "10/08/2026" at bounding box center [381, 258] width 20 height 8
click at [335, 254] on span "[DATE]" at bounding box center [335, 258] width 20 height 8
click at [335, 139] on th "Date Completed" at bounding box center [335, 147] width 43 height 28
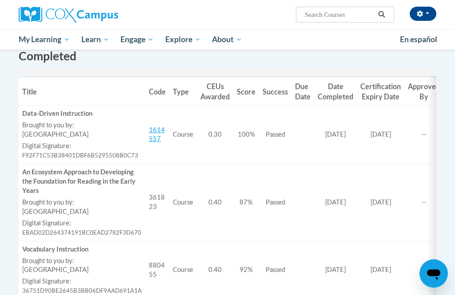
scroll to position [263, 0]
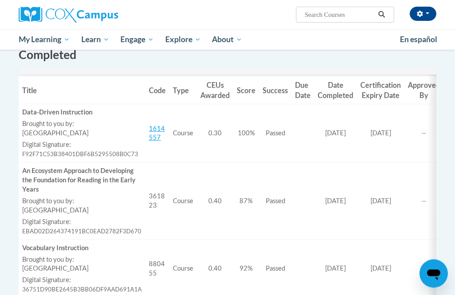
click at [247, 198] on span "87%" at bounding box center [245, 202] width 13 height 8
click at [102, 169] on div "An Ecosystem Approach to Developing the Foundation for Reading in the Early Yea…" at bounding box center [82, 181] width 120 height 28
click at [48, 232] on td "Title An Ecosystem Approach to Developing the Foundation for Reading in the Ear…" at bounding box center [82, 201] width 127 height 77
click at [120, 151] on span "F92F71C53B38401DBF6B5295508B0C73" at bounding box center [80, 154] width 116 height 7
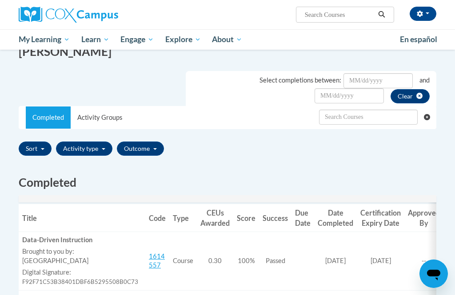
scroll to position [133, 0]
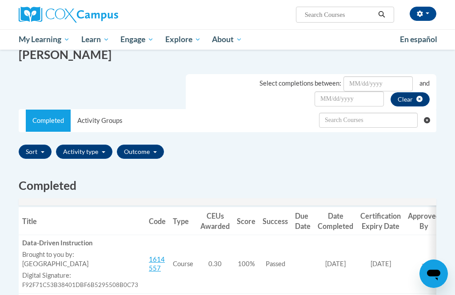
click at [156, 150] on button "Outcome" at bounding box center [140, 152] width 47 height 14
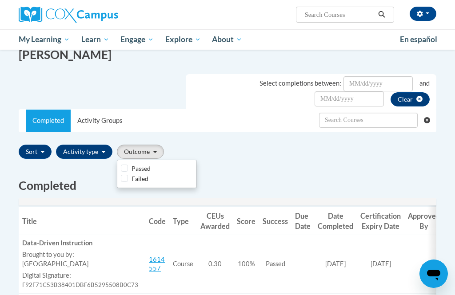
click at [230, 168] on div at bounding box center [227, 147] width 455 height 295
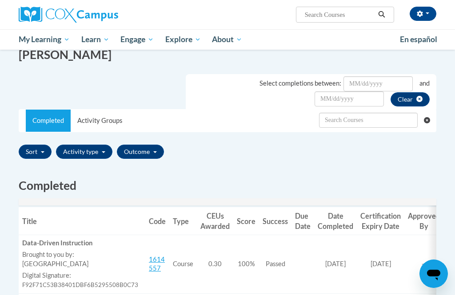
click at [107, 152] on button "Activity type" at bounding box center [84, 152] width 56 height 14
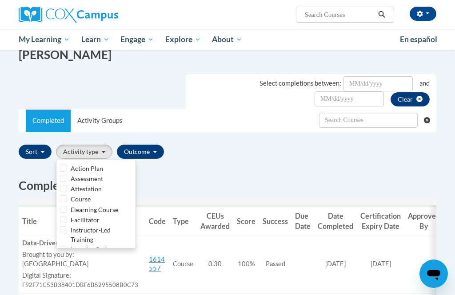
click at [208, 183] on div at bounding box center [227, 147] width 455 height 295
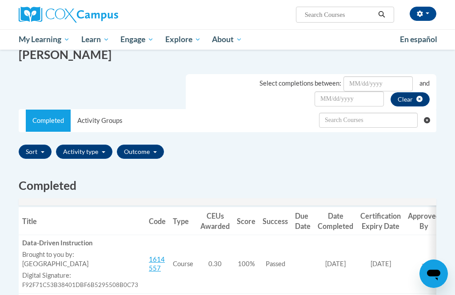
click at [28, 152] on button "Sort" at bounding box center [35, 152] width 33 height 14
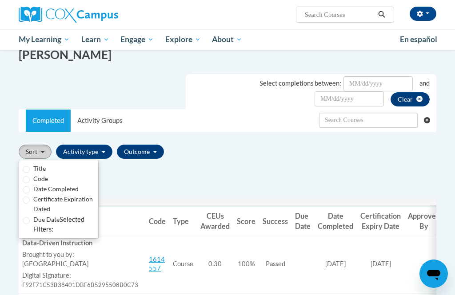
click at [219, 167] on div at bounding box center [227, 147] width 455 height 295
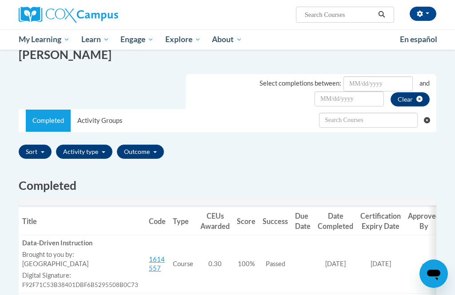
click at [40, 149] on button "Sort" at bounding box center [35, 152] width 33 height 14
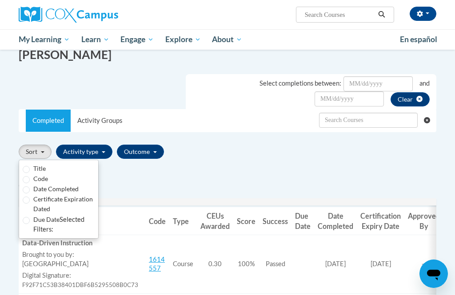
click at [397, 171] on div at bounding box center [227, 147] width 455 height 295
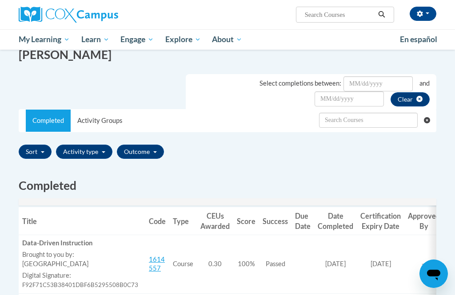
click at [0, 0] on span "My Course Progress" at bounding box center [0, 0] width 0 height 0
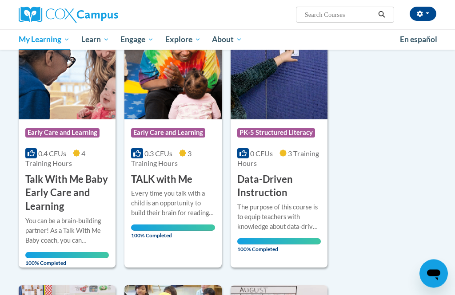
scroll to position [431, 0]
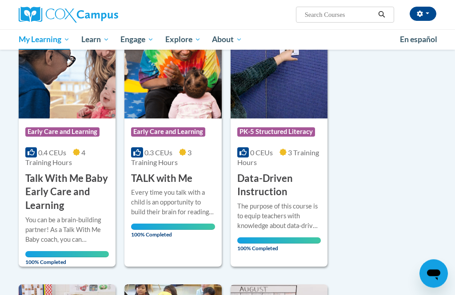
click at [305, 231] on div "The purpose of this course is to equip teachers with knowledge about data-drive…" at bounding box center [279, 223] width 84 height 42
